Goal: Find specific page/section: Find specific page/section

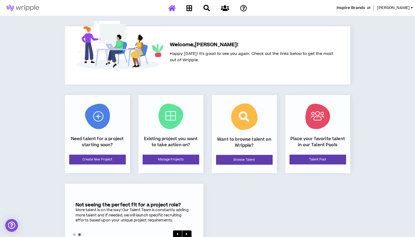
click at [360, 6] on span "Inspire Brands" at bounding box center [350, 8] width 29 height 6
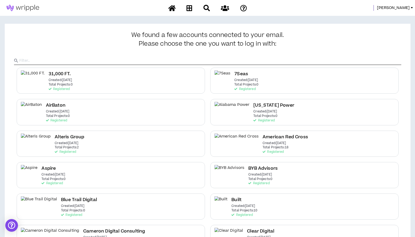
click at [204, 60] on input "text" at bounding box center [210, 61] width 382 height 8
click at [84, 63] on input "text" at bounding box center [210, 61] width 382 height 8
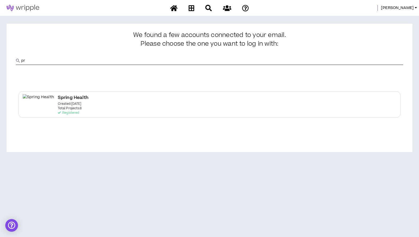
type input "p"
type input "Spring"
click at [103, 111] on div "Spring Health Created: [DATE] Total Projects: 8 Registered" at bounding box center [209, 104] width 382 height 26
